Goal: Task Accomplishment & Management: Complete application form

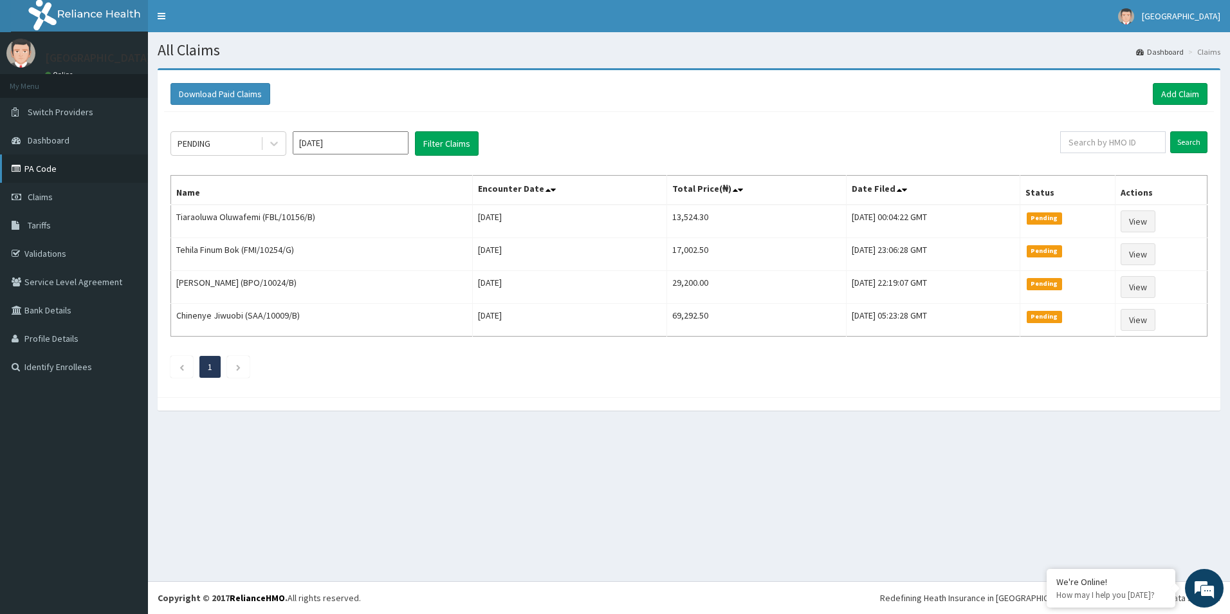
drag, startPoint x: 59, startPoint y: 171, endPoint x: 69, endPoint y: 173, distance: 11.1
click at [59, 170] on link "PA Code" at bounding box center [74, 168] width 148 height 28
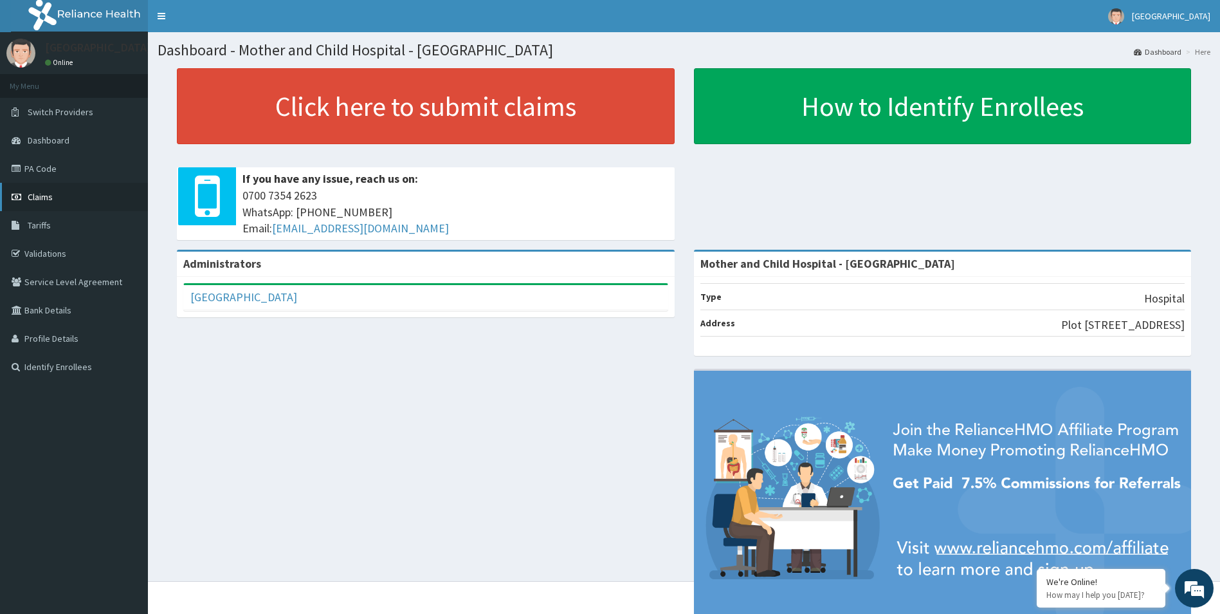
click at [48, 196] on span "Claims" at bounding box center [40, 197] width 25 height 12
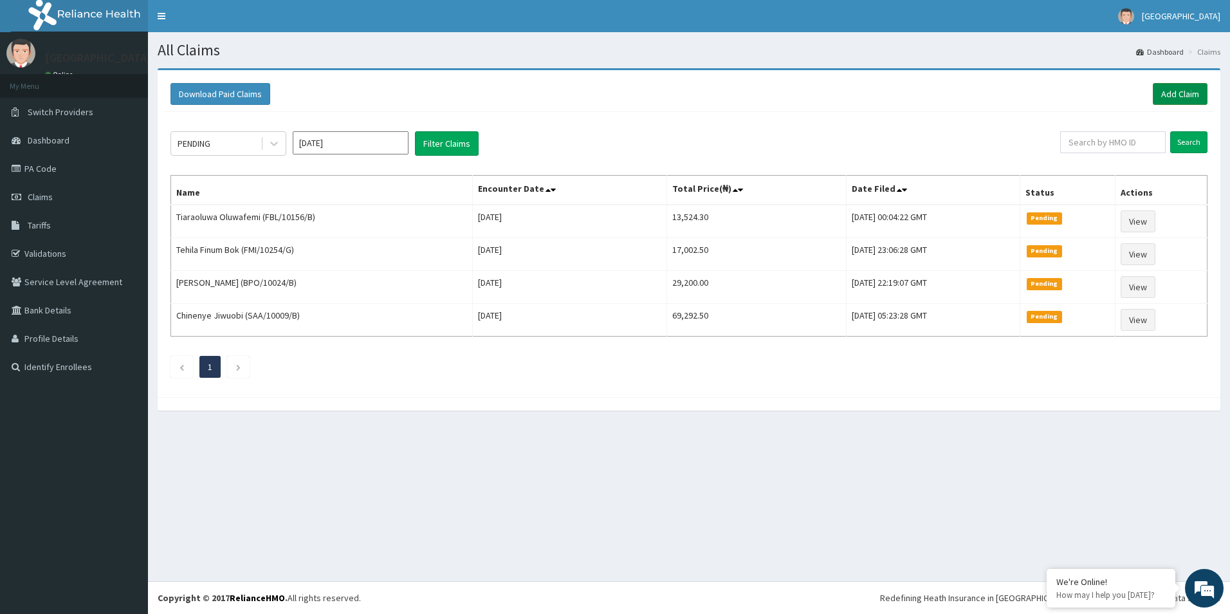
click at [1190, 98] on link "Add Claim" at bounding box center [1180, 94] width 55 height 22
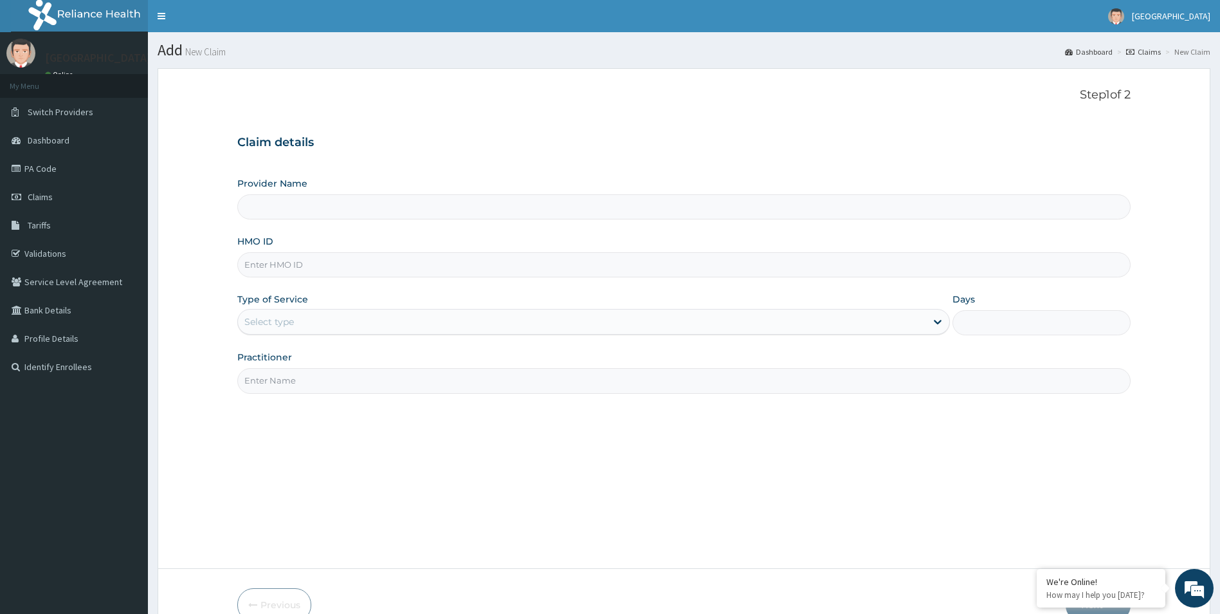
click at [331, 265] on input "HMO ID" at bounding box center [684, 264] width 894 height 25
type input "Mother and Child Hospital - [GEOGRAPHIC_DATA]"
type input "LTI/10281/A"
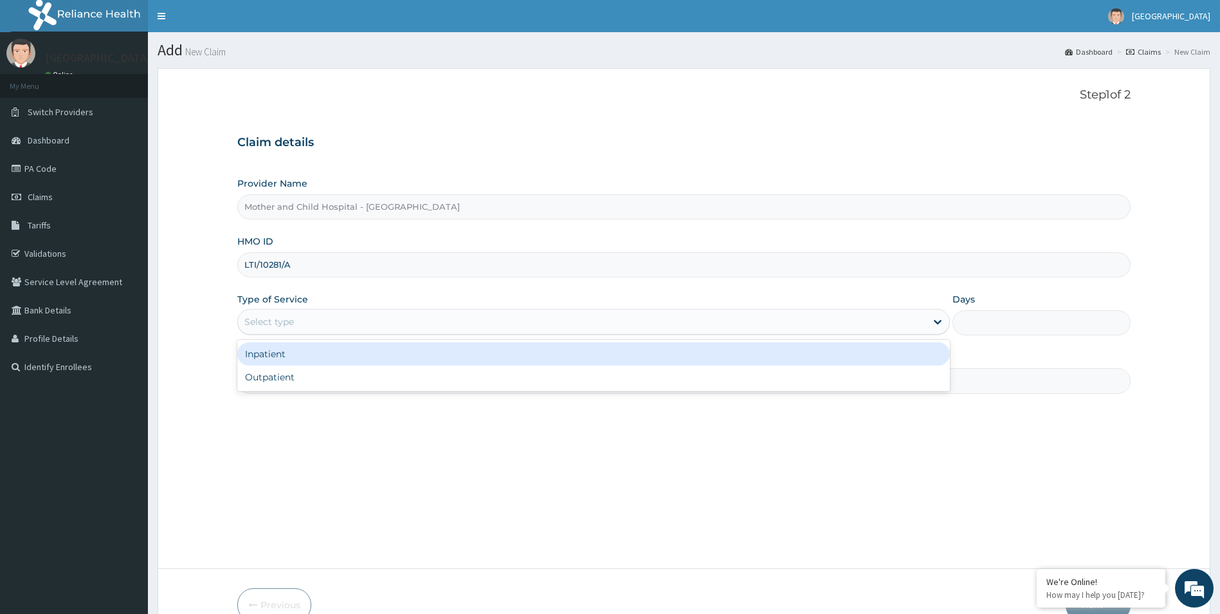
click at [329, 331] on div "Select type" at bounding box center [582, 321] width 689 height 21
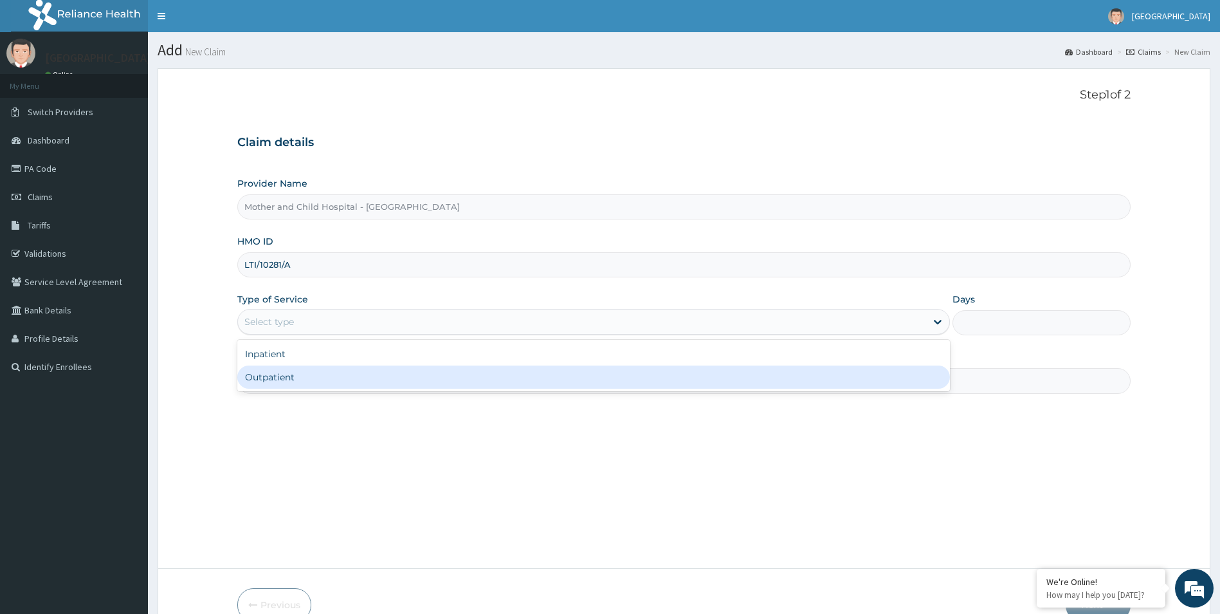
click at [306, 380] on div "Outpatient" at bounding box center [593, 376] width 713 height 23
type input "1"
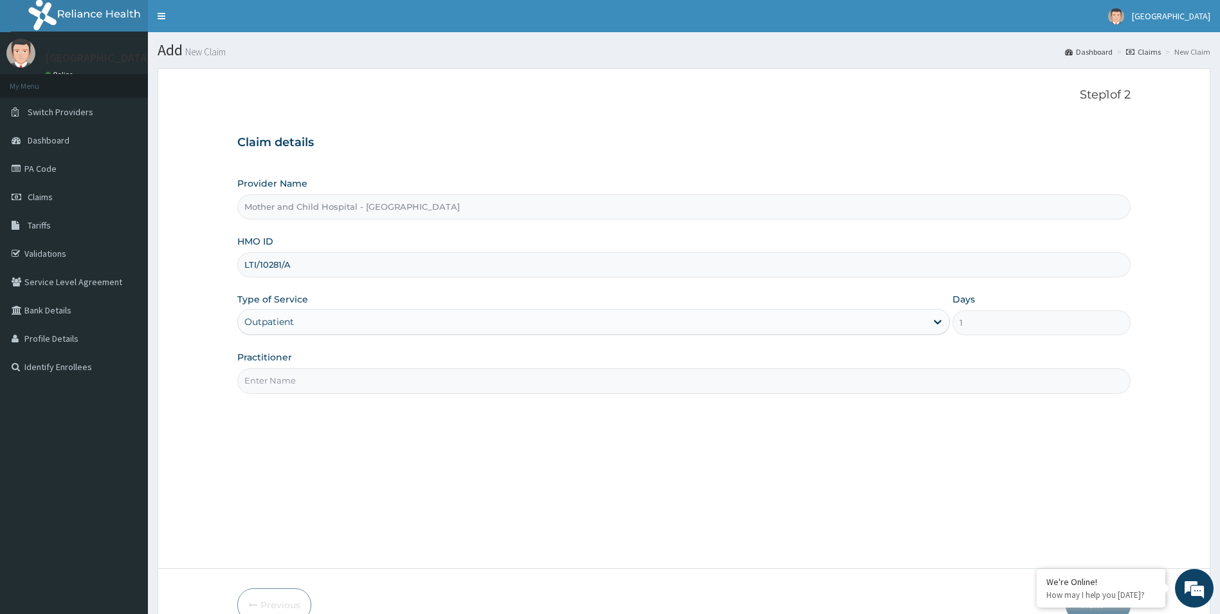
drag, startPoint x: 307, startPoint y: 375, endPoint x: 316, endPoint y: 377, distance: 8.6
click at [307, 375] on input "Practitioner" at bounding box center [684, 380] width 894 height 25
type input "[PERSON_NAME]"
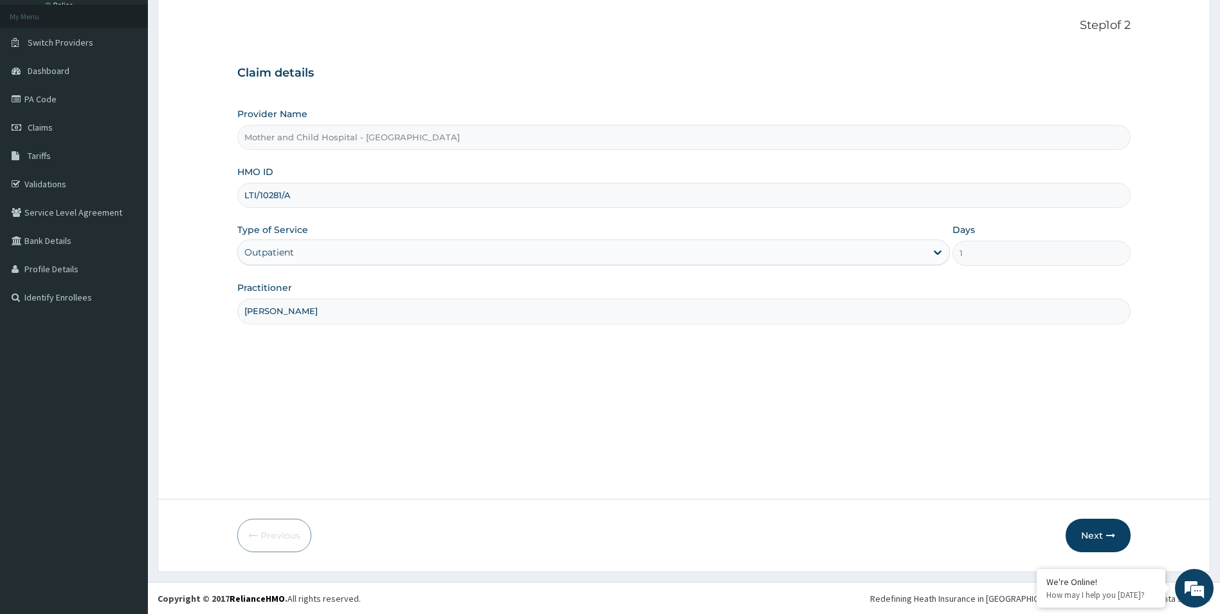
scroll to position [70, 0]
click at [1083, 536] on button "Next" at bounding box center [1098, 534] width 65 height 33
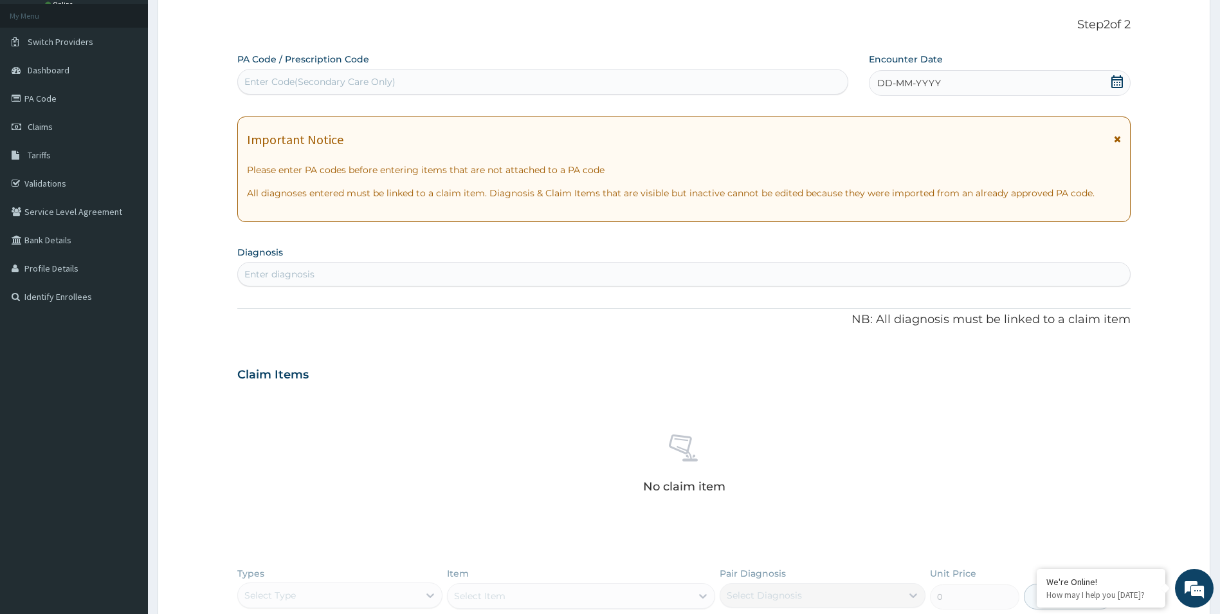
click at [513, 75] on div "Enter Code(Secondary Care Only)" at bounding box center [543, 81] width 610 height 21
paste input "PA/D98C9C"
type input "PA/D98C9C"
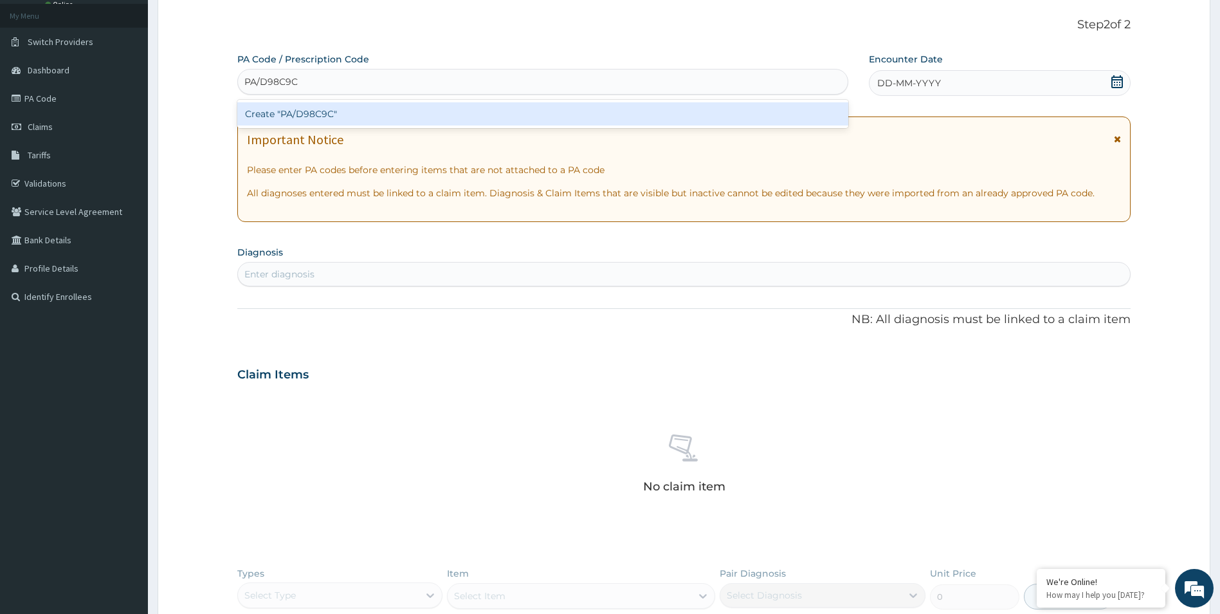
click at [359, 113] on div "Create "PA/D98C9C"" at bounding box center [542, 113] width 611 height 23
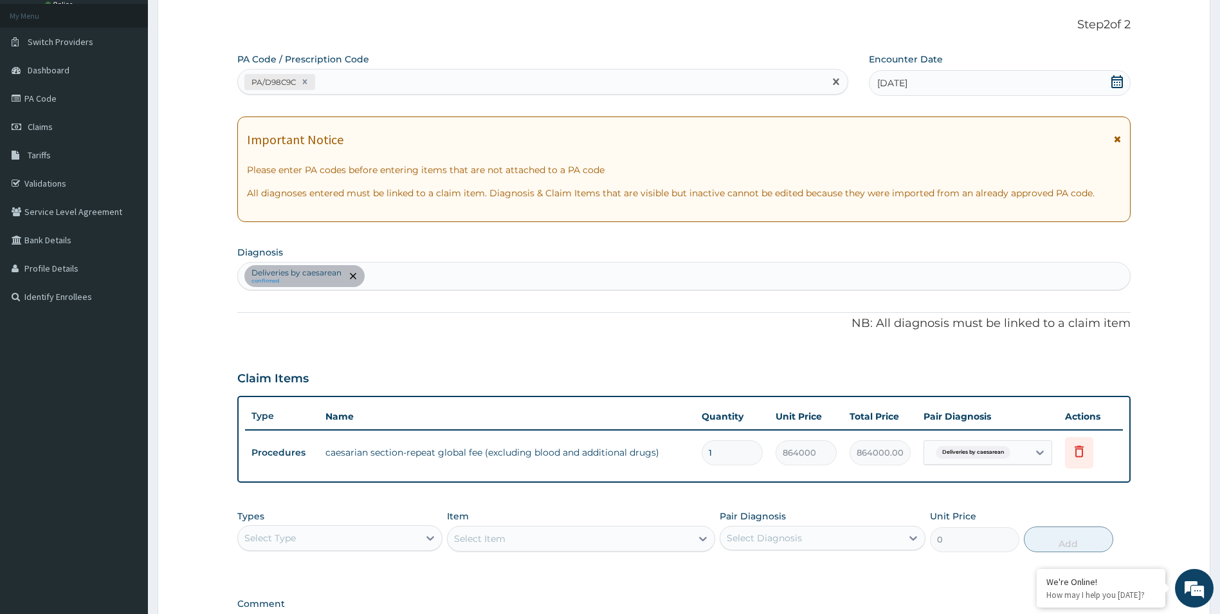
click at [419, 82] on div "PA/D98C9C" at bounding box center [531, 81] width 587 height 21
paste input "PA/8E9196"
type input "PA/8E9196"
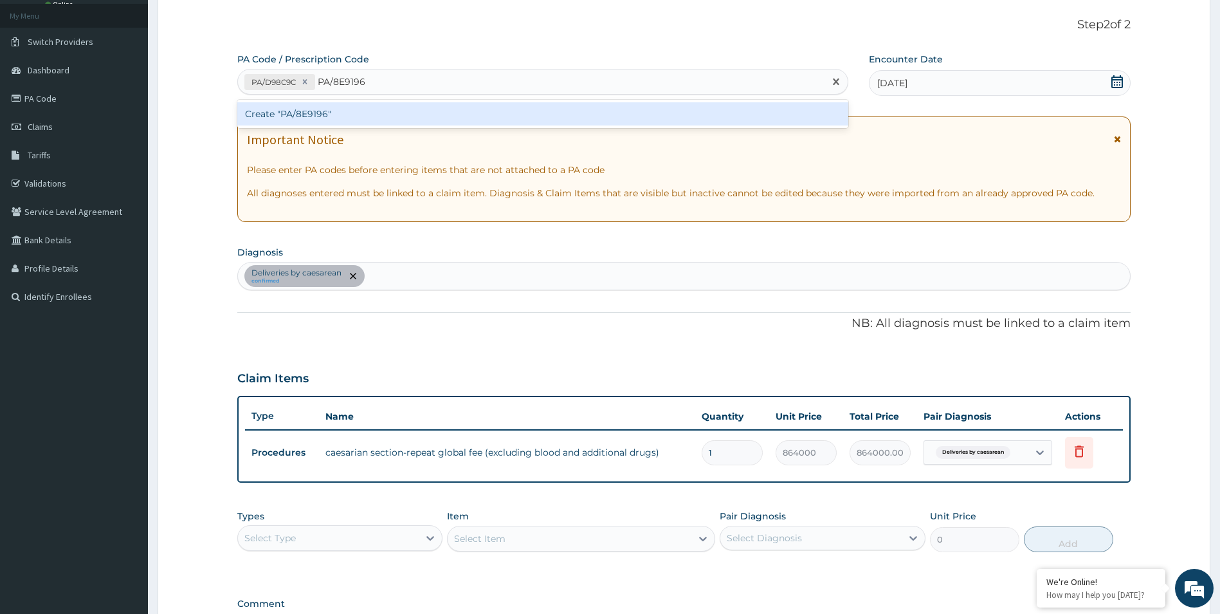
click at [329, 118] on div "Create "PA/8E9196"" at bounding box center [542, 113] width 611 height 23
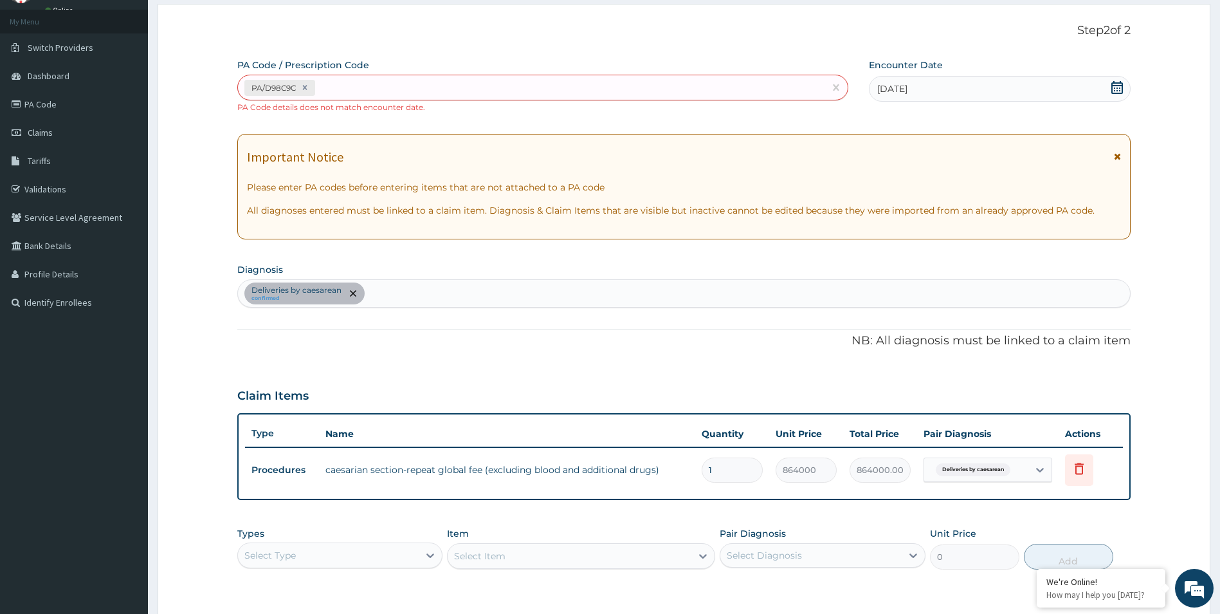
scroll to position [59, 0]
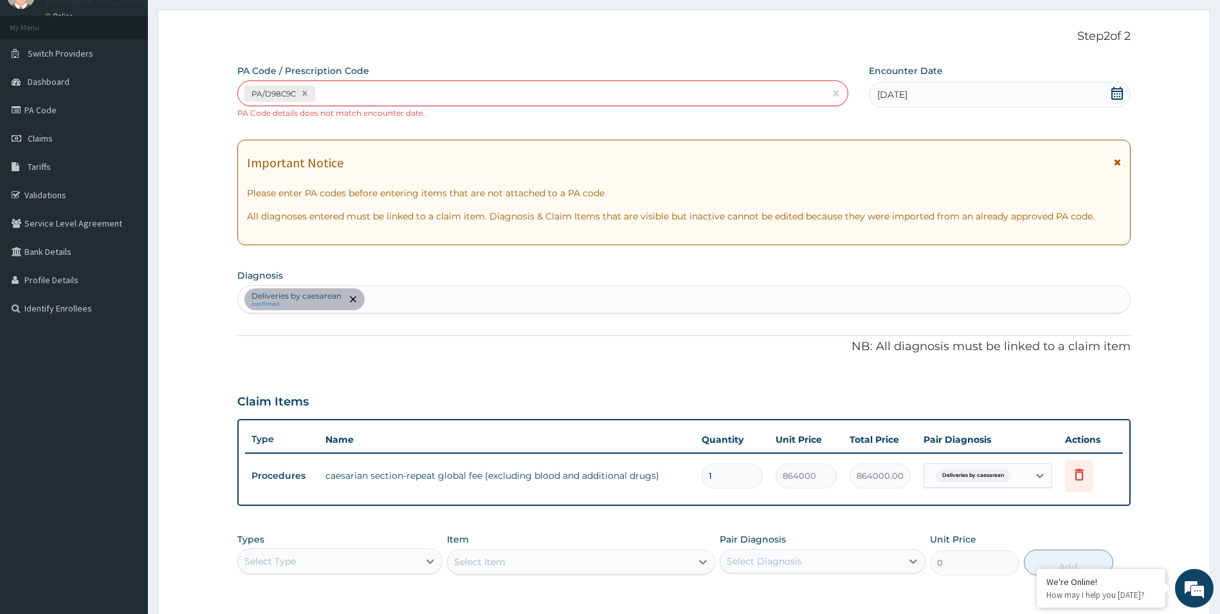
click at [394, 75] on div "PA Code / Prescription Code PA/D98C9C PA Code details does not match encounter …" at bounding box center [542, 91] width 611 height 55
click at [394, 93] on div "PA/D98C9C" at bounding box center [531, 93] width 587 height 21
click at [461, 86] on div "PA/D98C9C" at bounding box center [531, 93] width 587 height 21
paste input "PA/8E9196"
type input "PA/8E9196"
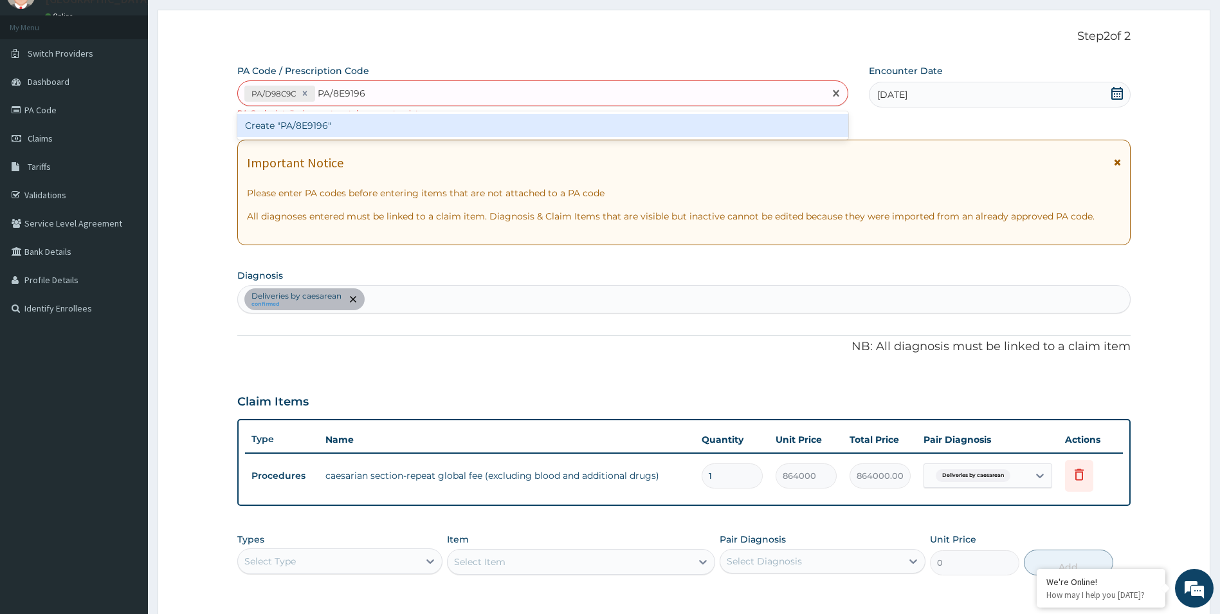
click at [354, 128] on div "Create "PA/8E9196"" at bounding box center [542, 125] width 611 height 23
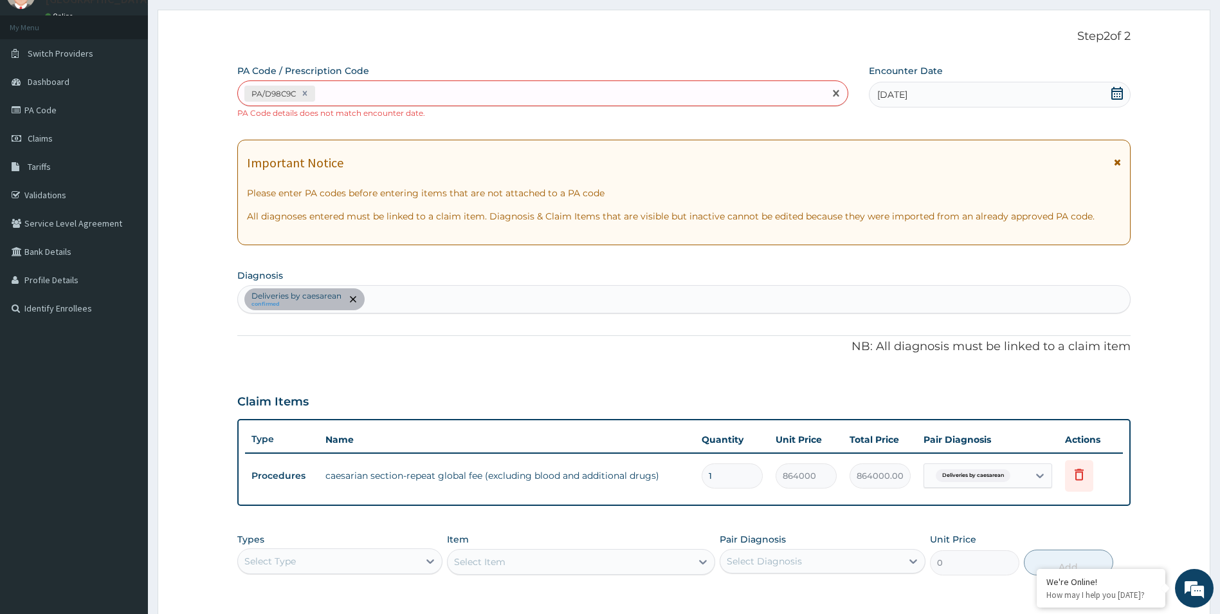
click at [387, 83] on div "PA/D98C9C" at bounding box center [531, 93] width 587 height 21
type input "PA/8E9196"
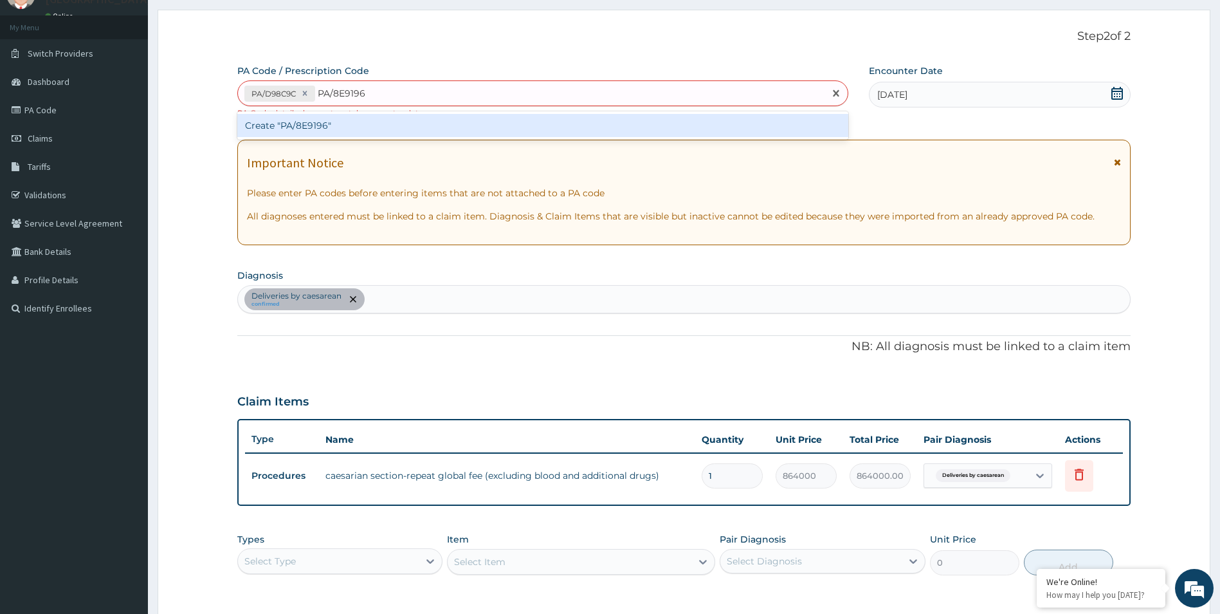
click at [333, 130] on div "Create "PA/8E9196"" at bounding box center [542, 125] width 611 height 23
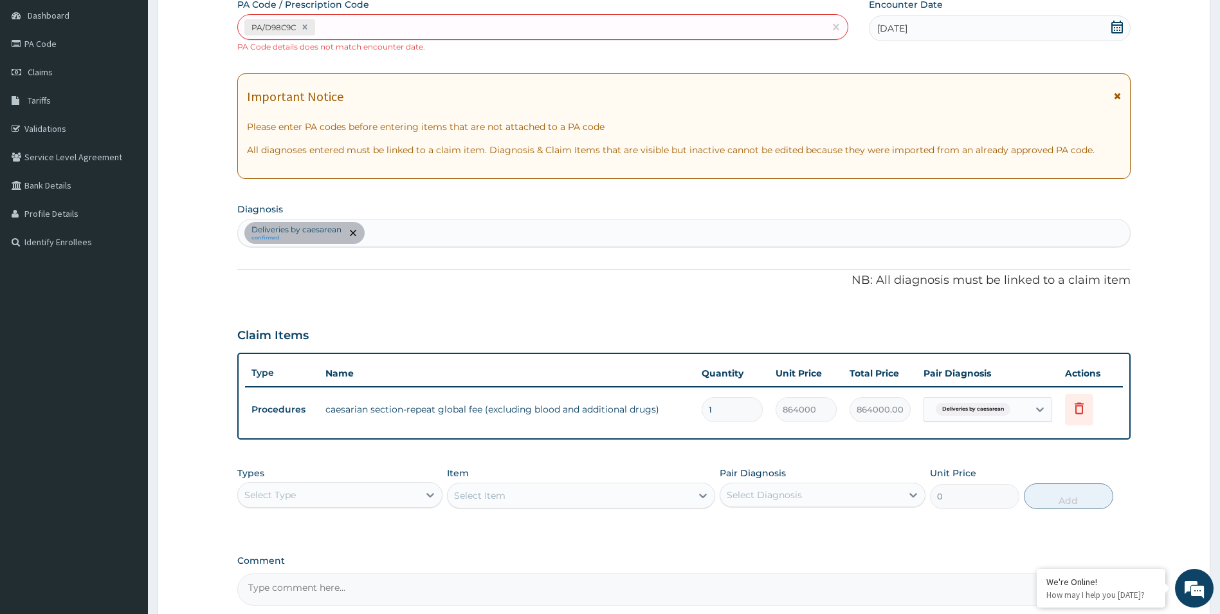
scroll to position [0, 0]
